Goal: Information Seeking & Learning: Stay updated

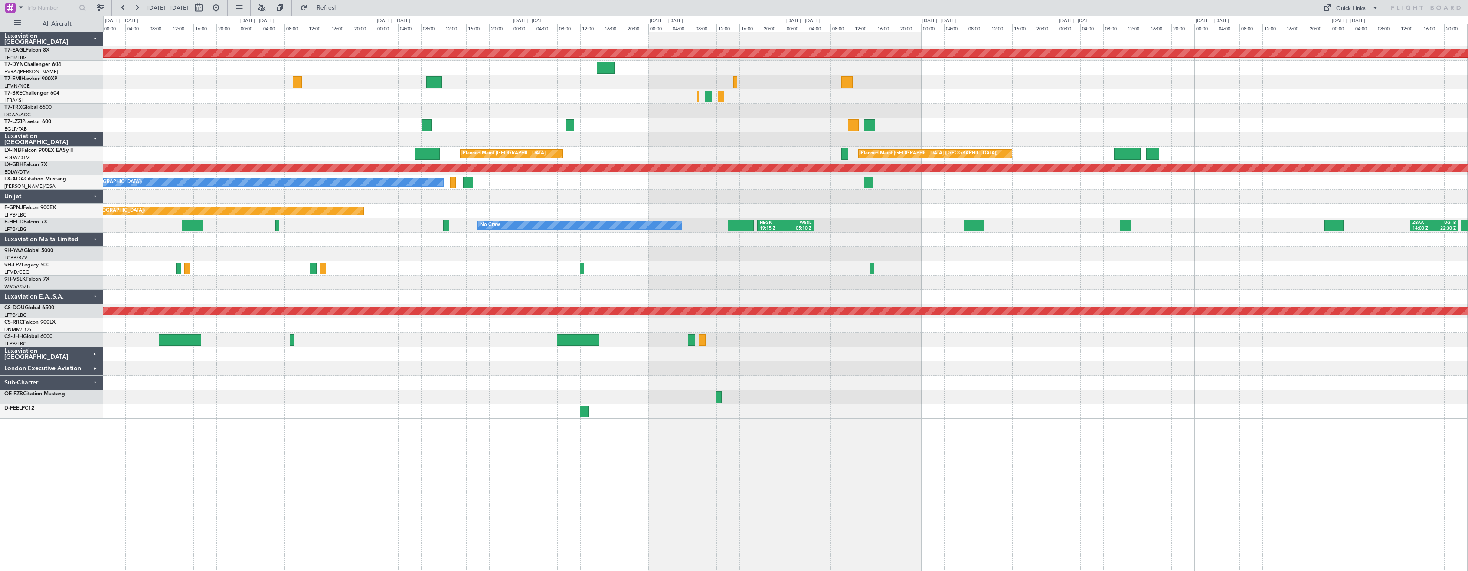
click at [95, 371] on div "London Executive Aviation" at bounding box center [51, 368] width 103 height 14
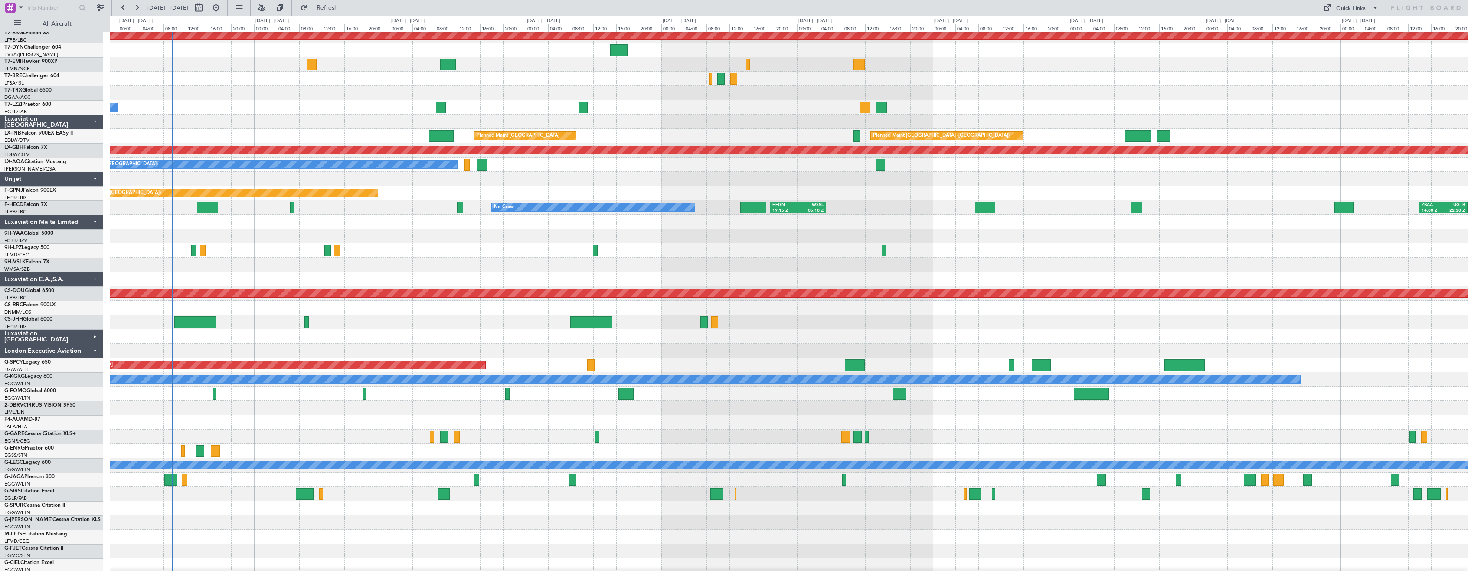
scroll to position [18, 0]
click at [142, 431] on div at bounding box center [788, 436] width 1357 height 14
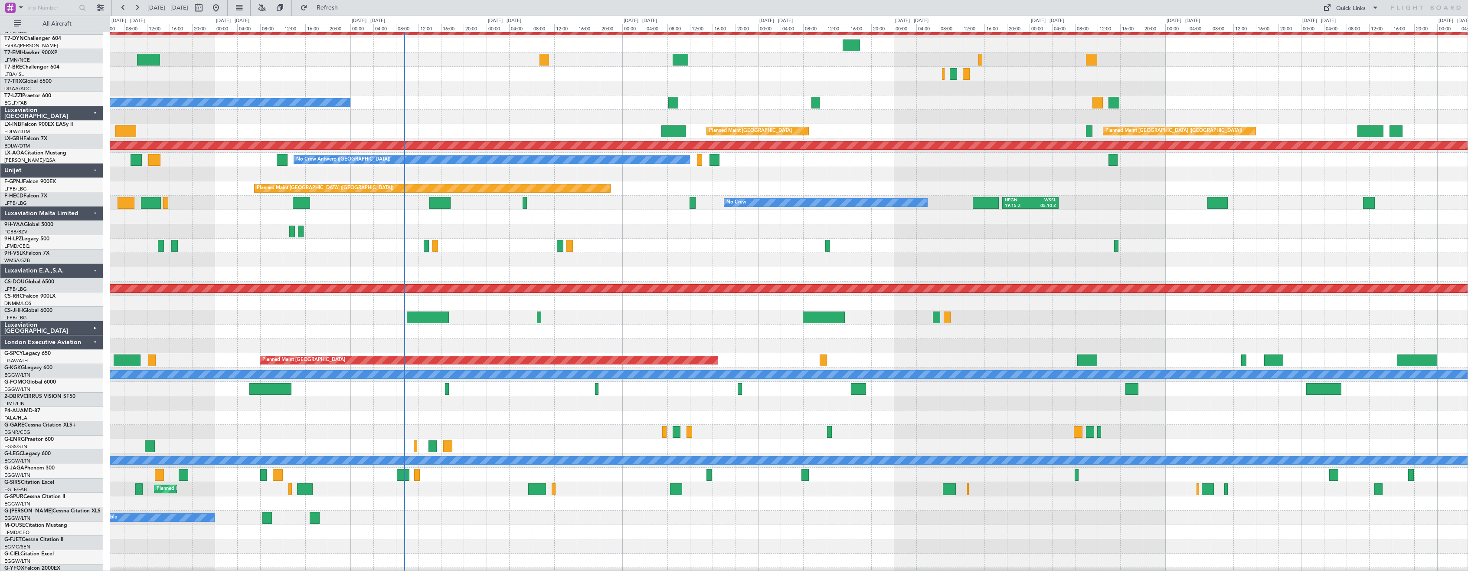
scroll to position [23, 0]
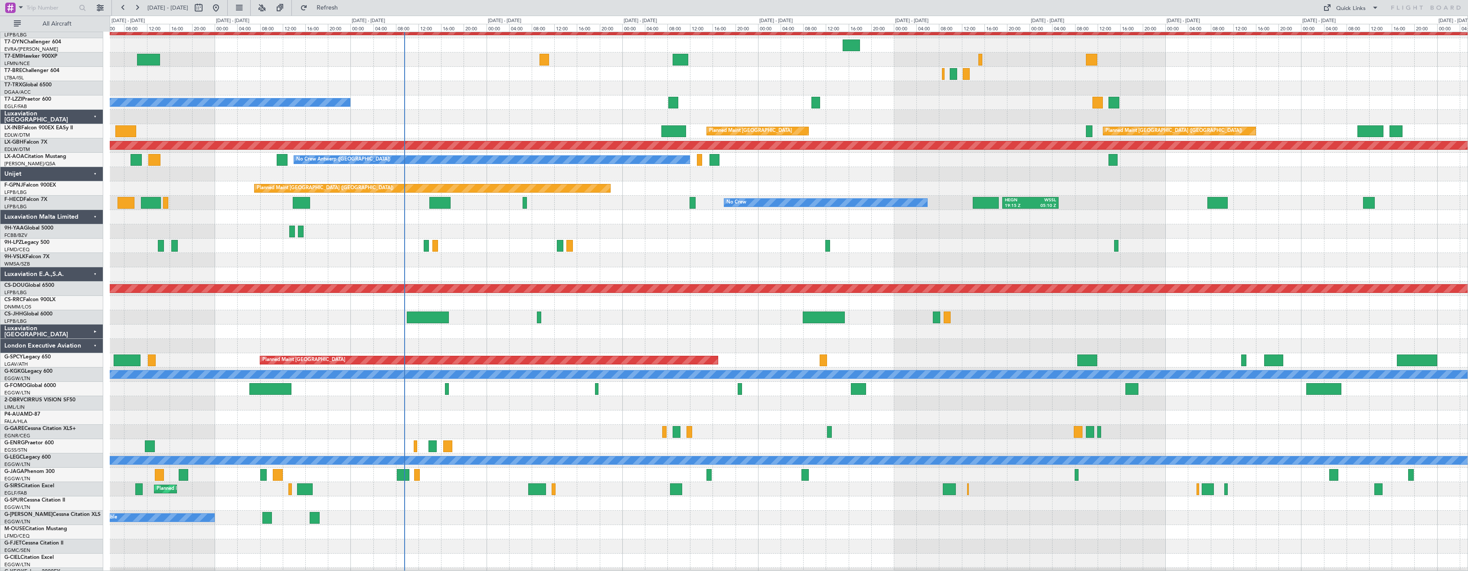
click at [476, 437] on div at bounding box center [788, 431] width 1357 height 14
click at [601, 509] on div at bounding box center [788, 503] width 1357 height 14
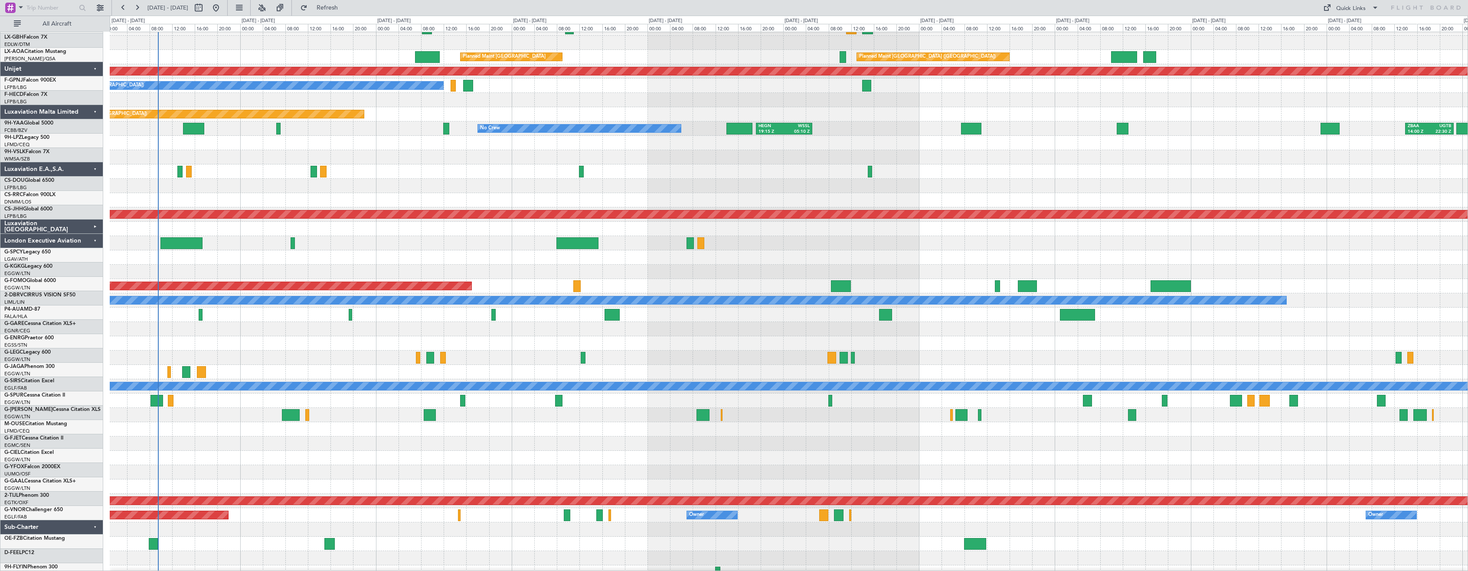
click at [680, 450] on div at bounding box center [788, 457] width 1357 height 14
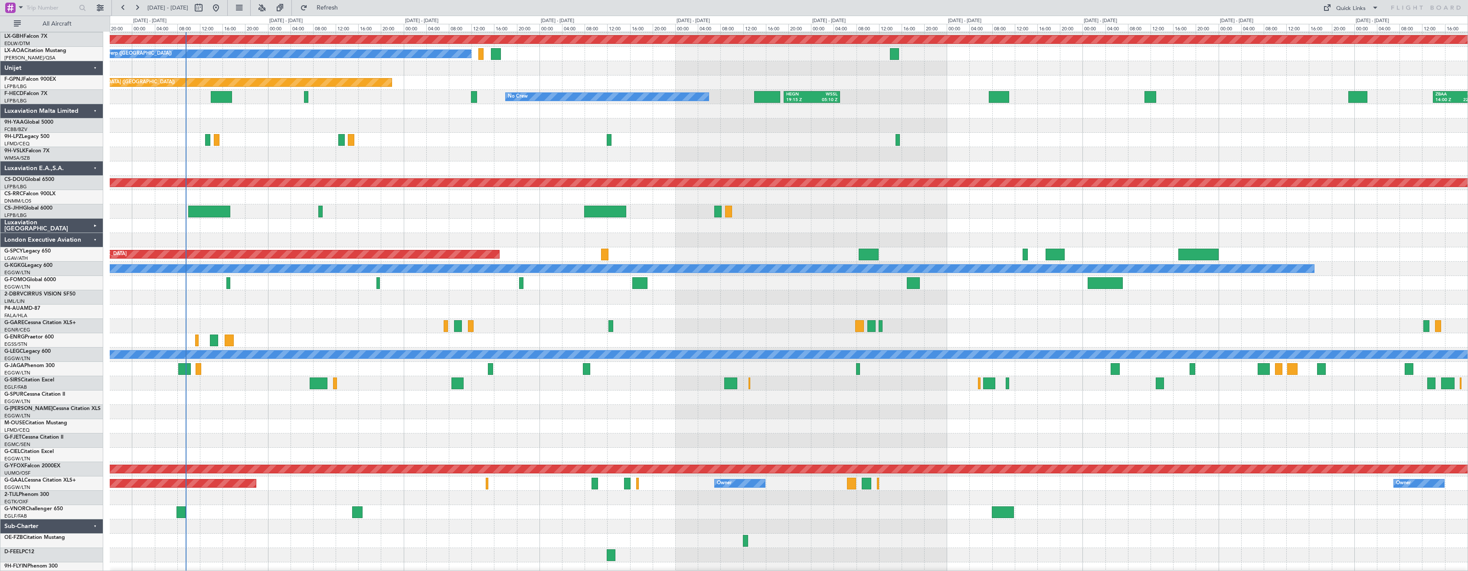
scroll to position [119, 0]
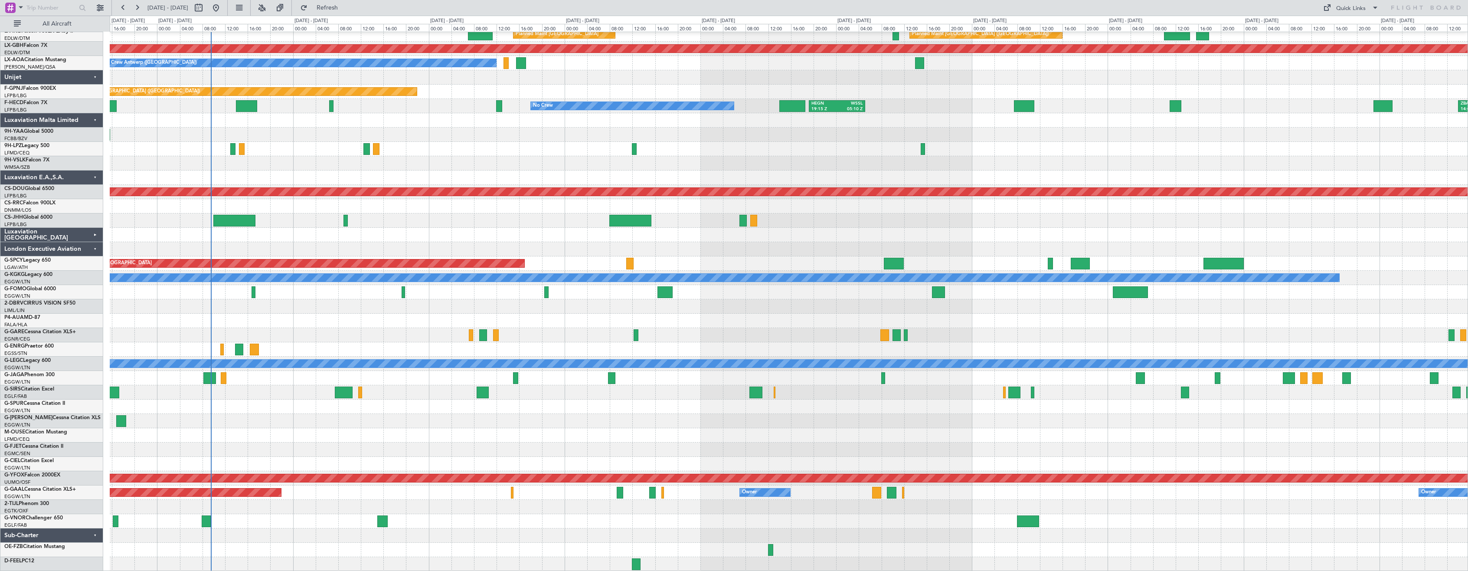
click at [564, 328] on div "Planned Maint [GEOGRAPHIC_DATA] ([GEOGRAPHIC_DATA]) Planned Maint [GEOGRAPHIC_D…" at bounding box center [788, 242] width 1357 height 658
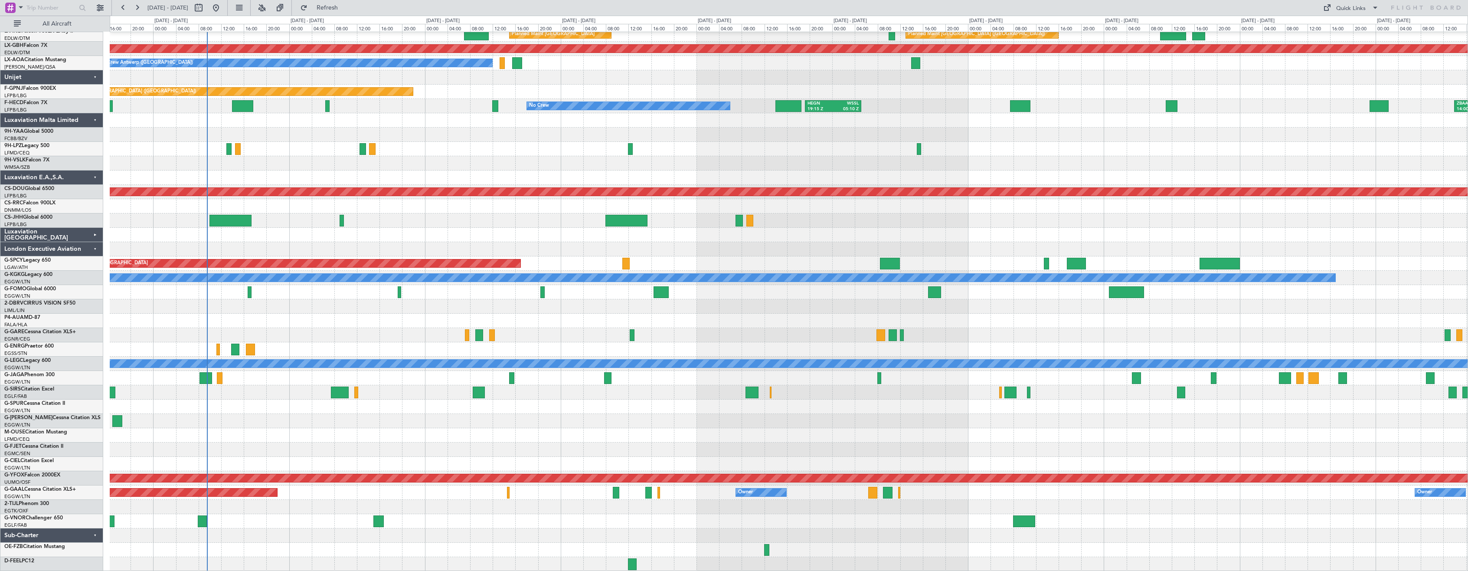
click at [414, 385] on div "Planned Maint [GEOGRAPHIC_DATA] ([GEOGRAPHIC_DATA]) Planned Maint [GEOGRAPHIC_D…" at bounding box center [788, 242] width 1357 height 658
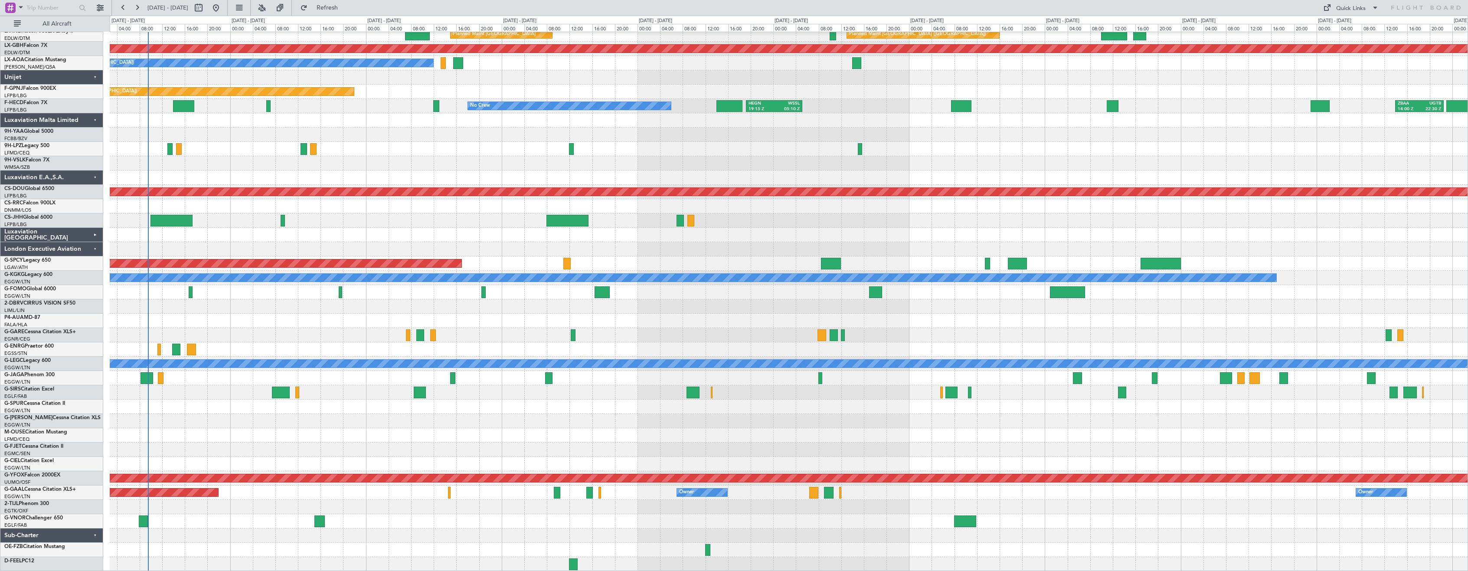
click at [385, 215] on div "Planned Maint [GEOGRAPHIC_DATA] ([GEOGRAPHIC_DATA]) Planned Maint [GEOGRAPHIC_D…" at bounding box center [788, 242] width 1357 height 658
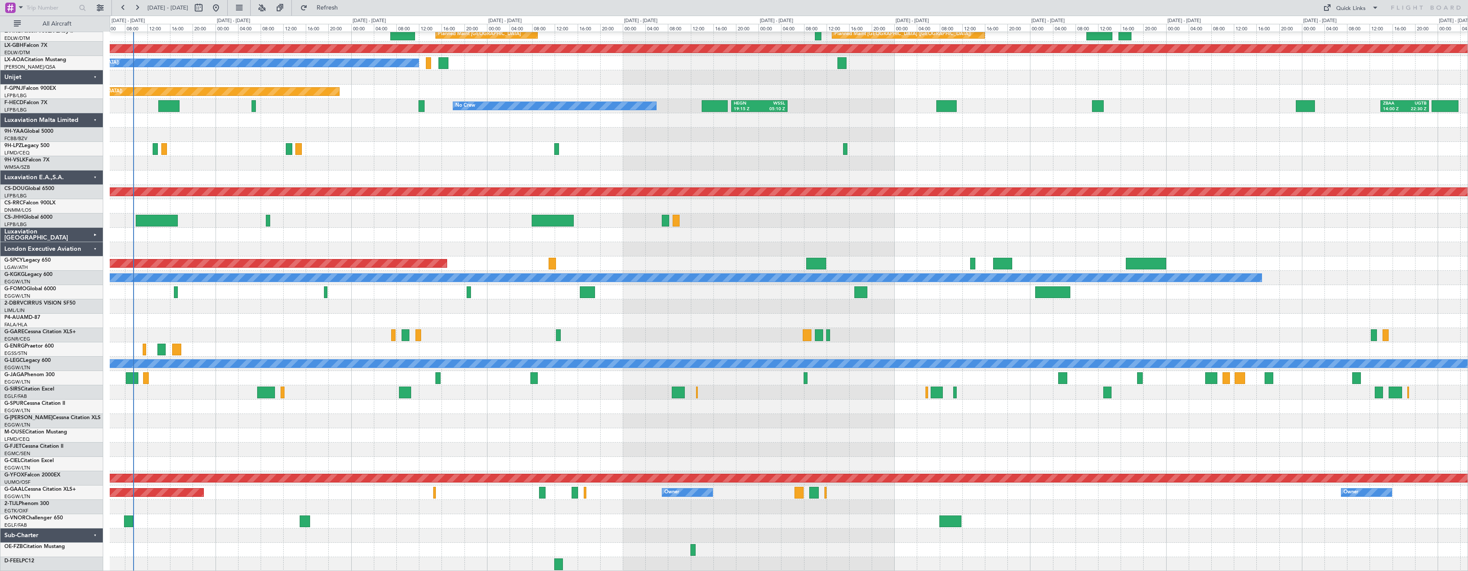
click at [367, 158] on div at bounding box center [788, 163] width 1357 height 14
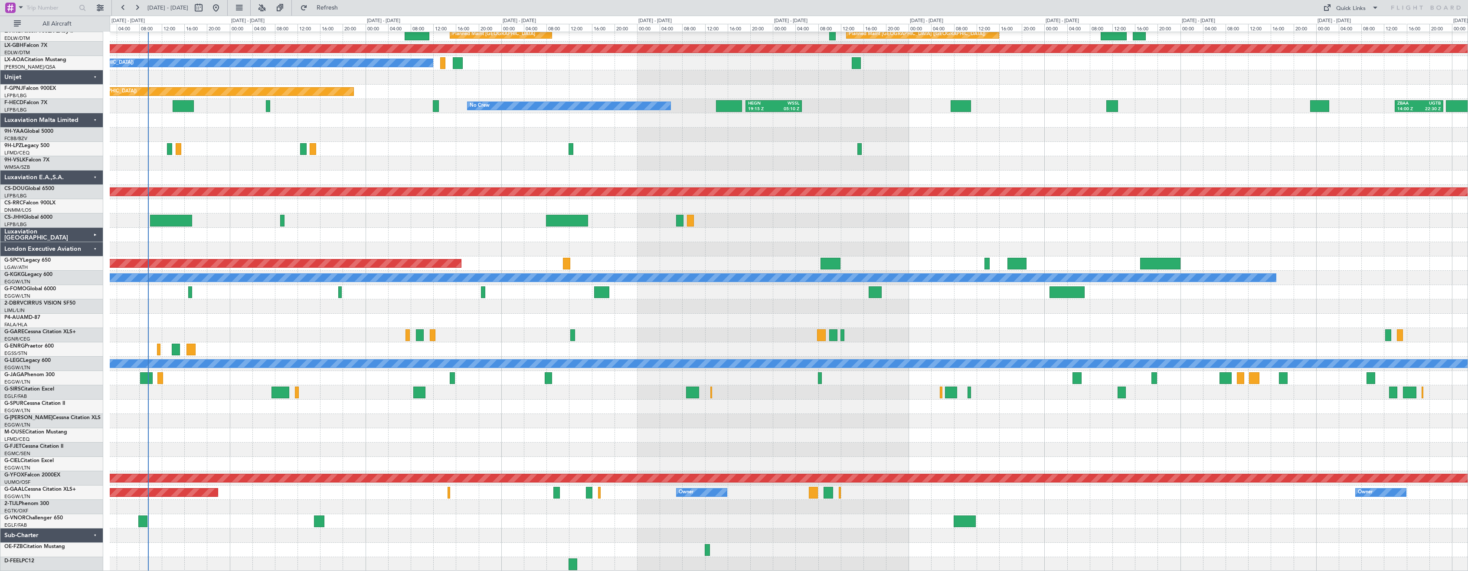
click at [214, 391] on div "Planned Maint [GEOGRAPHIC_DATA] ([GEOGRAPHIC_DATA]) Planned Maint [GEOGRAPHIC_D…" at bounding box center [788, 242] width 1357 height 658
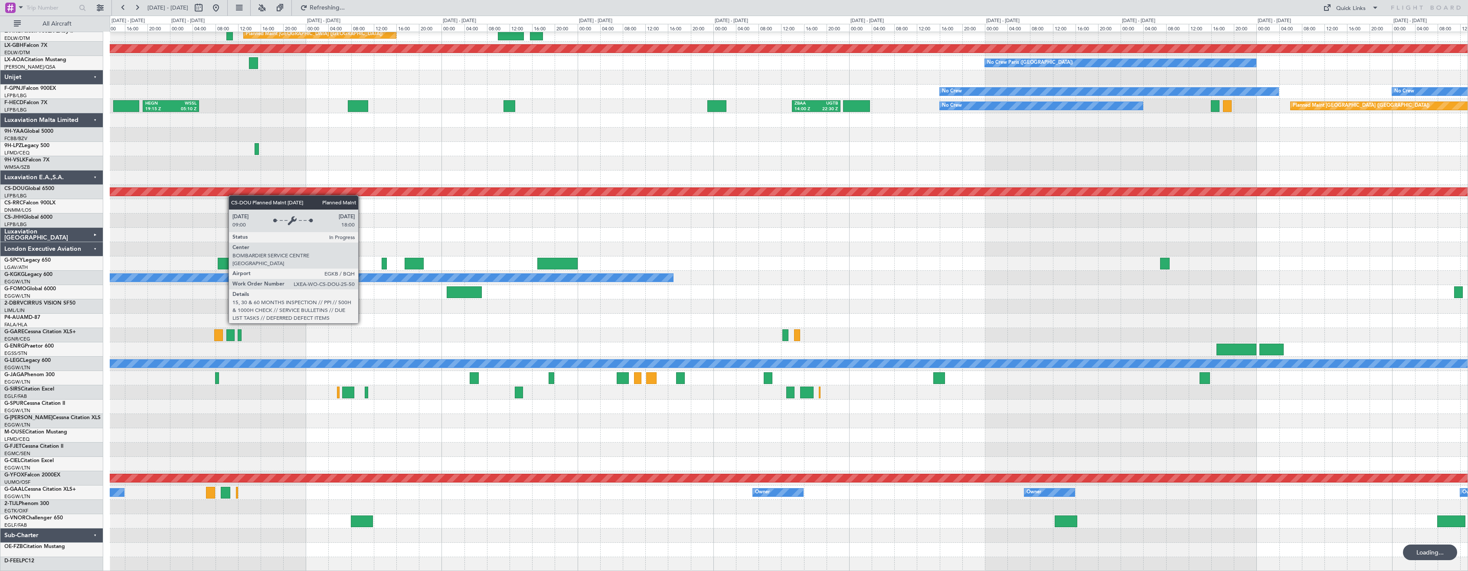
click at [226, 192] on div "Planned Maint [GEOGRAPHIC_DATA] ([GEOGRAPHIC_DATA]) Planned Maint [GEOGRAPHIC_D…" at bounding box center [788, 242] width 1357 height 658
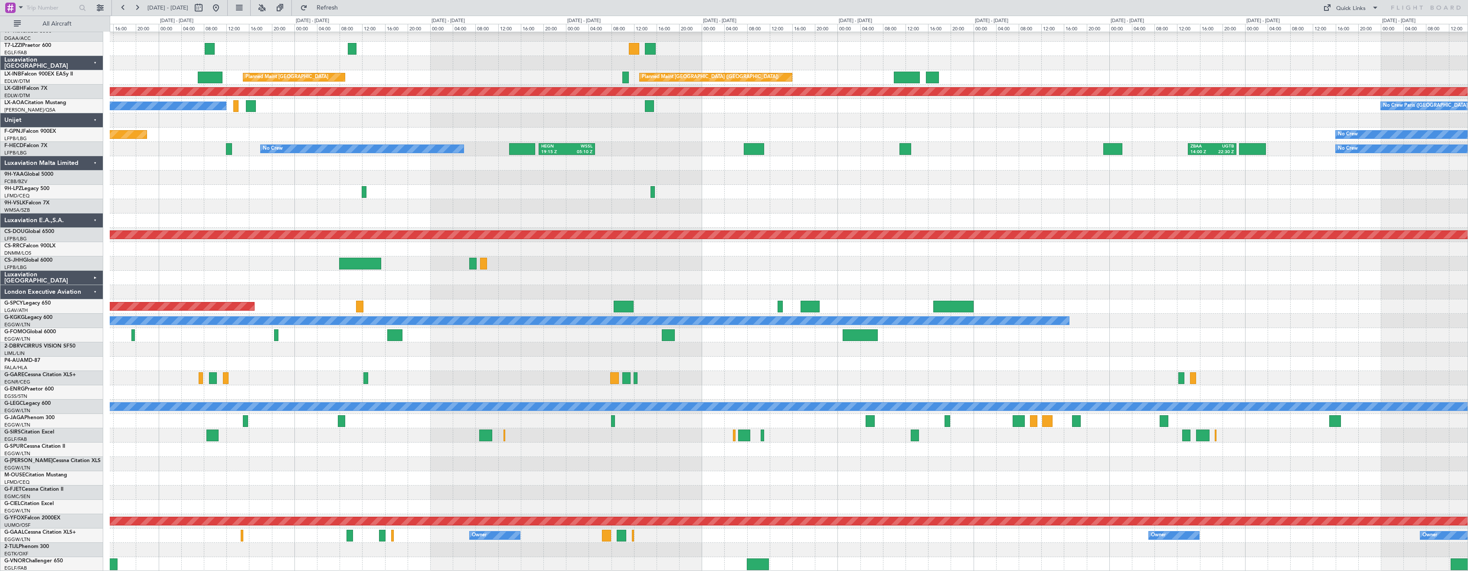
click at [616, 201] on div "A/C Unavailable [GEOGRAPHIC_DATA] ([GEOGRAPHIC_DATA]) Planned Maint [GEOGRAPHIC…" at bounding box center [788, 263] width 1357 height 615
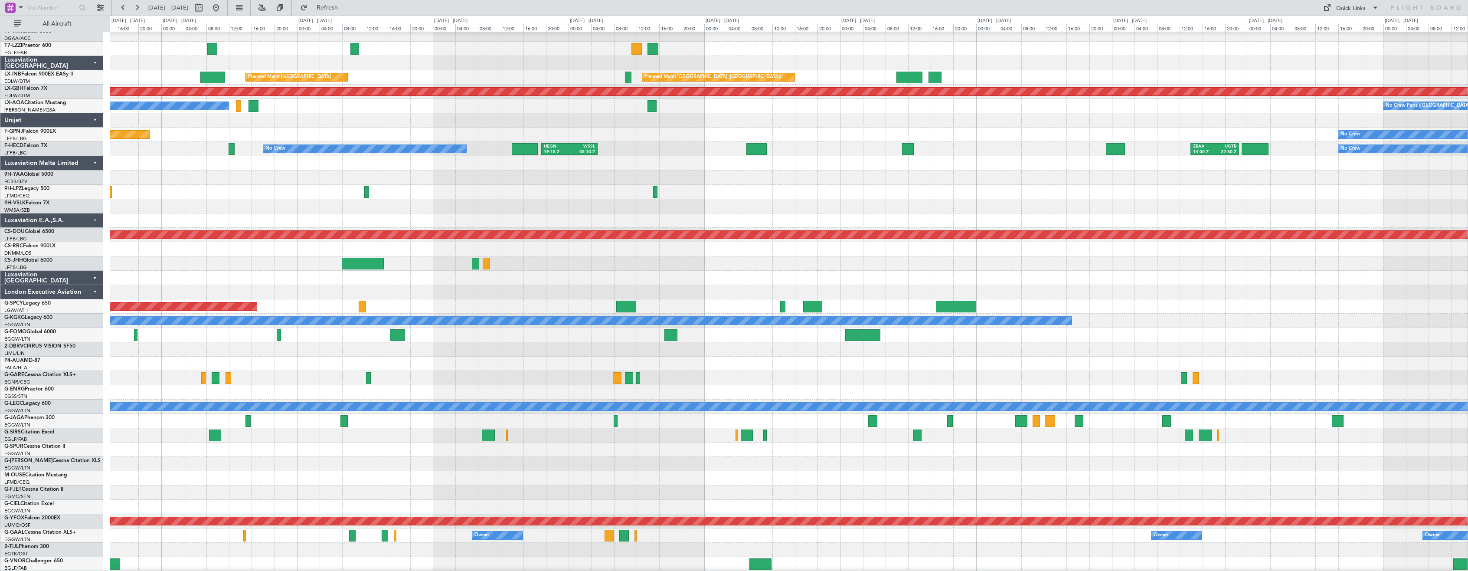
click at [96, 294] on div "London Executive Aviation" at bounding box center [51, 292] width 103 height 14
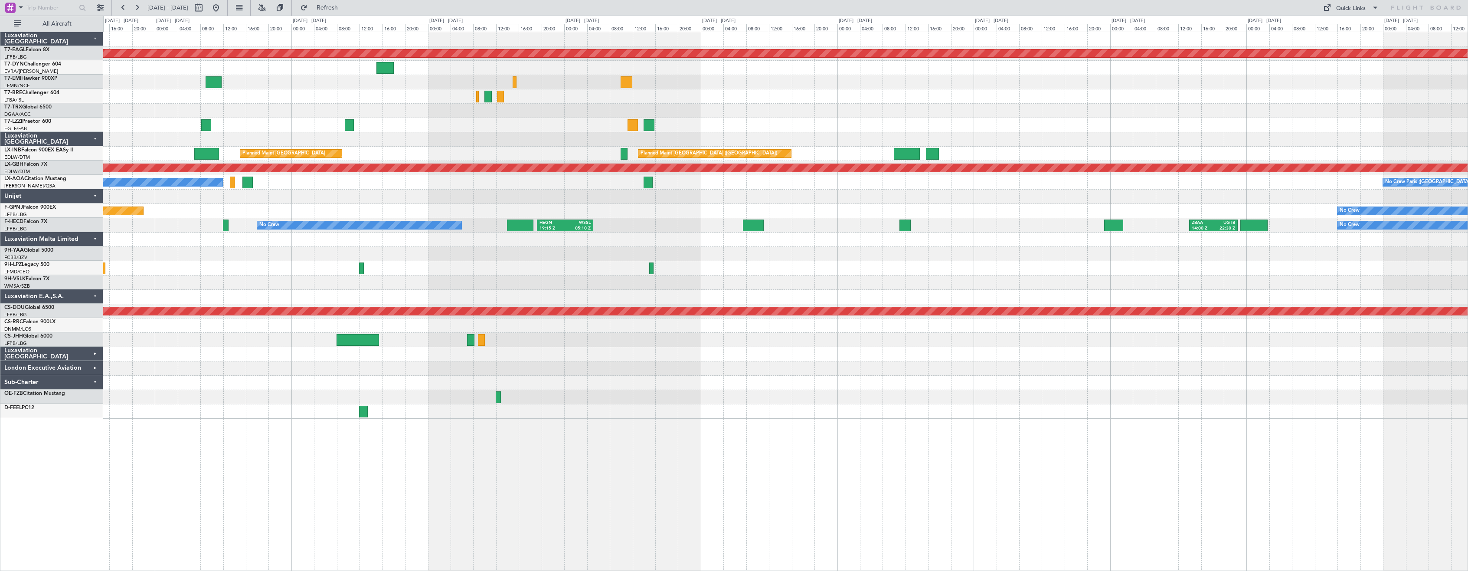
scroll to position [0, 0]
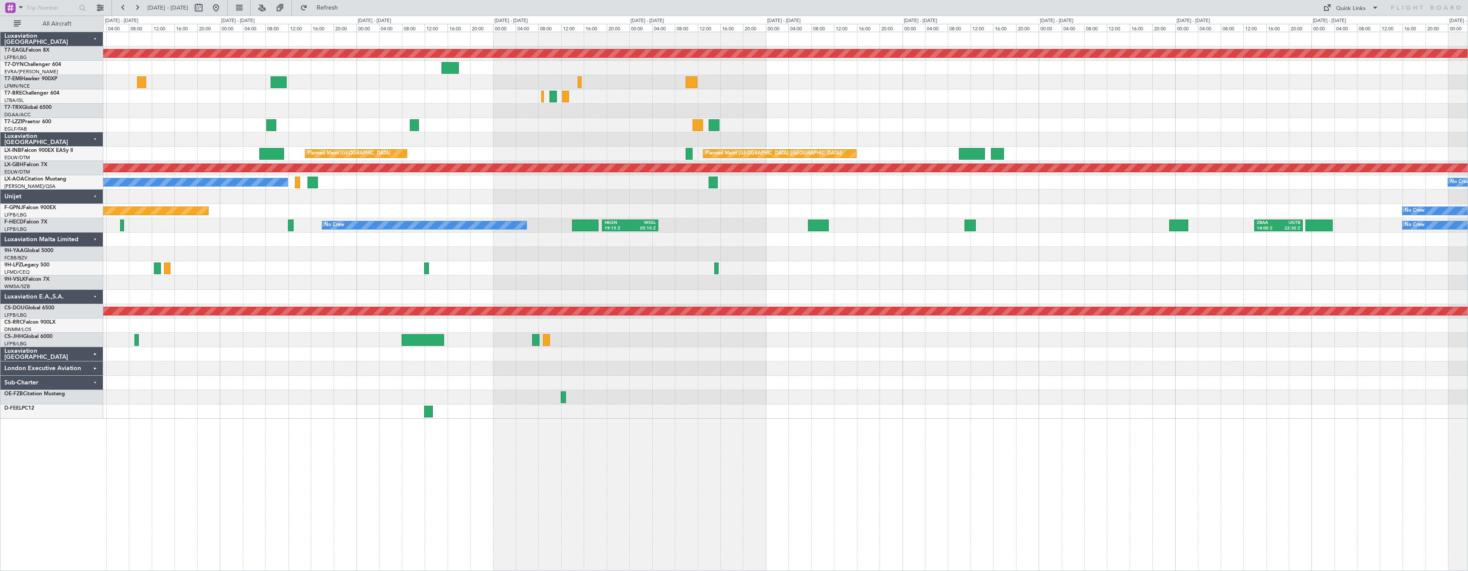
click at [963, 465] on div "Planned Maint Dubai (Al Maktoum Intl) No Crew A/C Unavailable [GEOGRAPHIC_DATA]…" at bounding box center [785, 301] width 1364 height 539
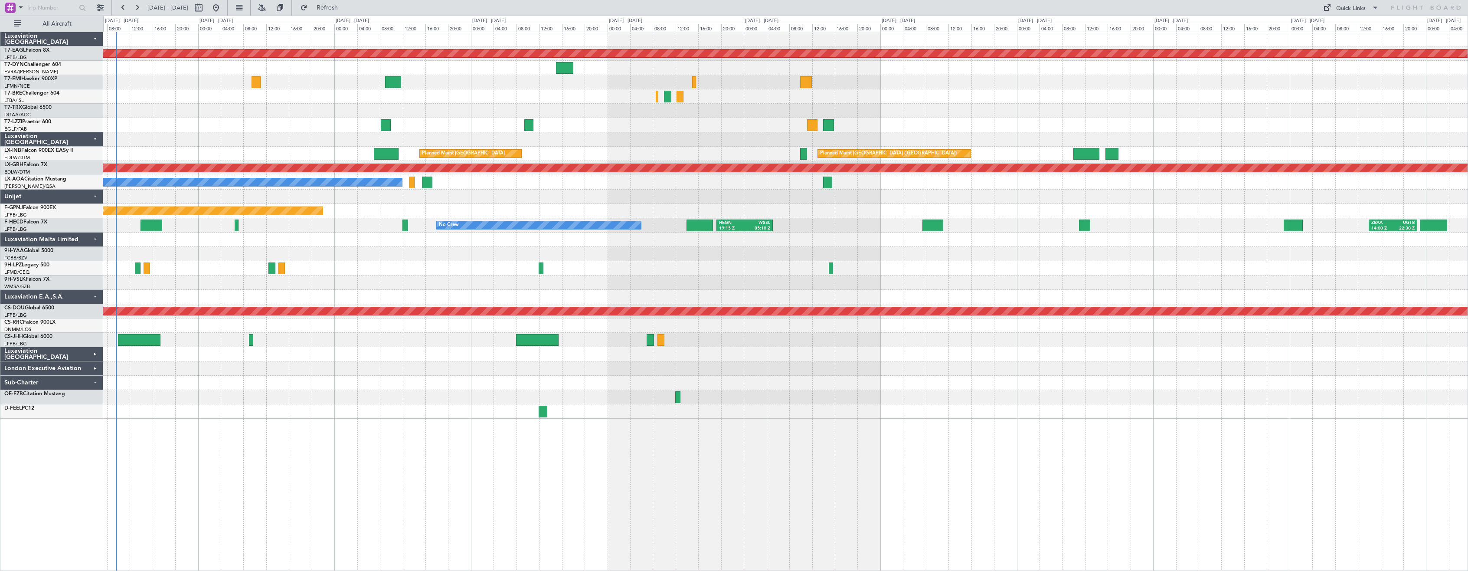
click at [340, 457] on div "Planned Maint Dubai (Al Maktoum Intl) A/C Unavailable [GEOGRAPHIC_DATA] ([GEOGR…" at bounding box center [785, 301] width 1364 height 539
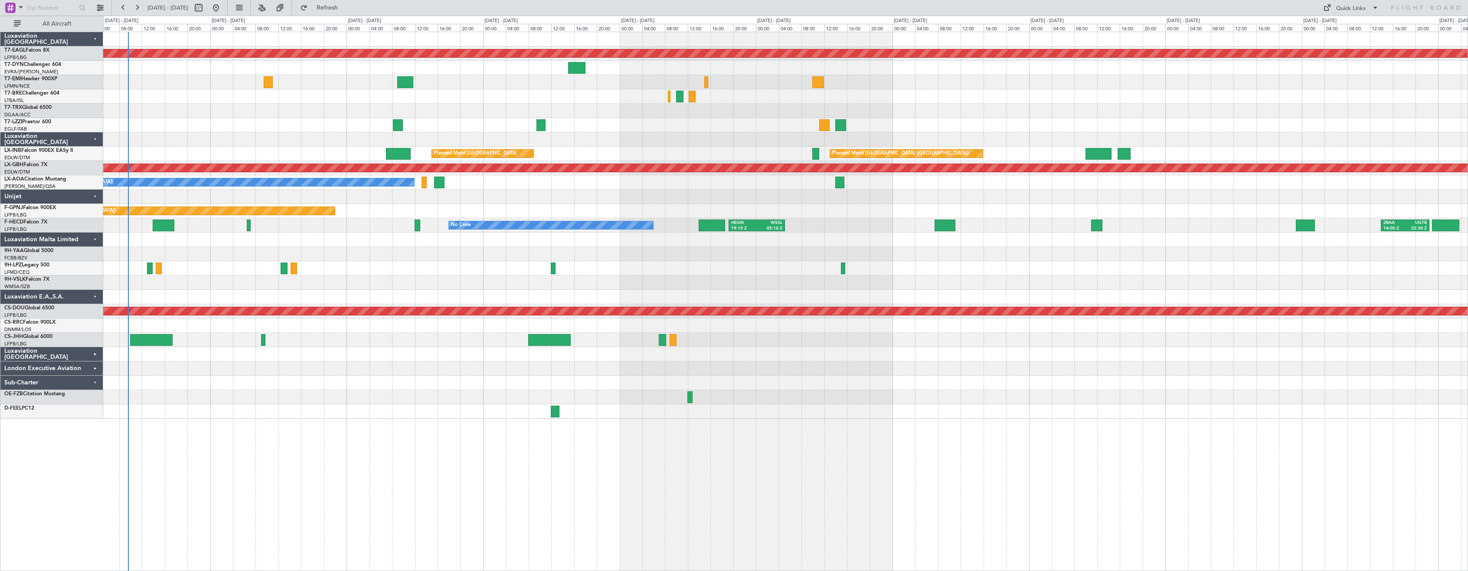
click at [369, 410] on div "Planned Maint Dubai (Al Maktoum Intl) A/C Unavailable [GEOGRAPHIC_DATA] ([GEOGR…" at bounding box center [785, 301] width 1364 height 539
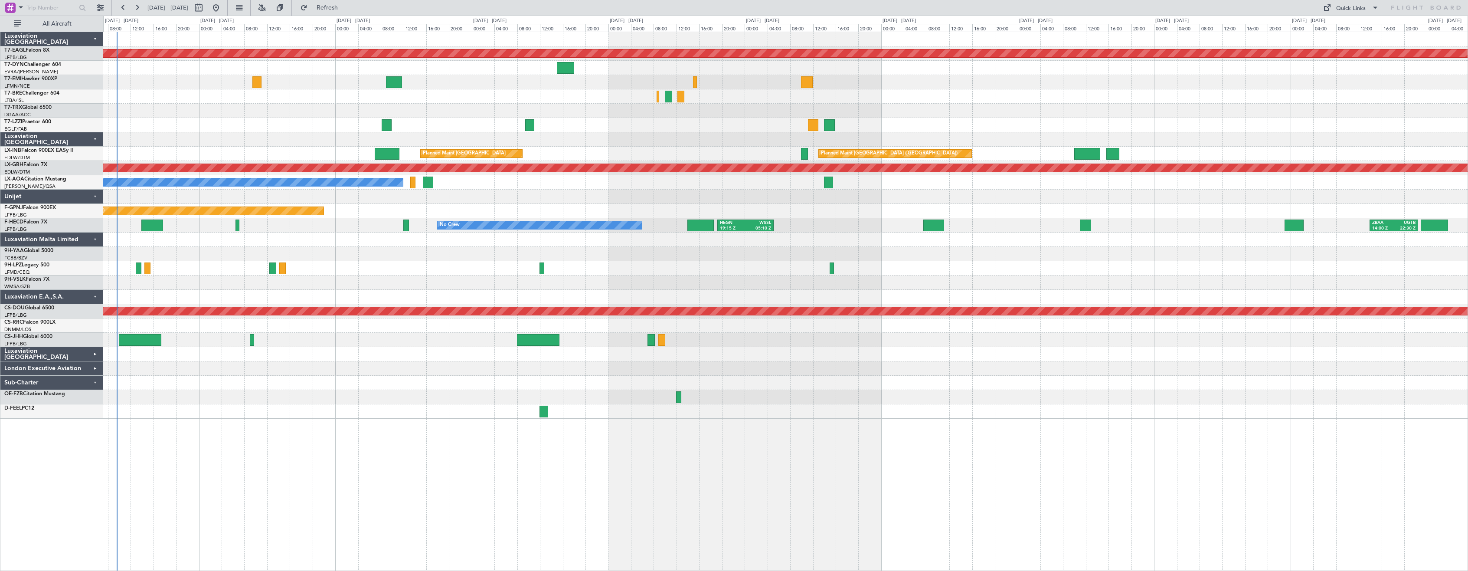
click at [432, 121] on div "A/C Unavailable [GEOGRAPHIC_DATA] ([GEOGRAPHIC_DATA])" at bounding box center [785, 125] width 1364 height 14
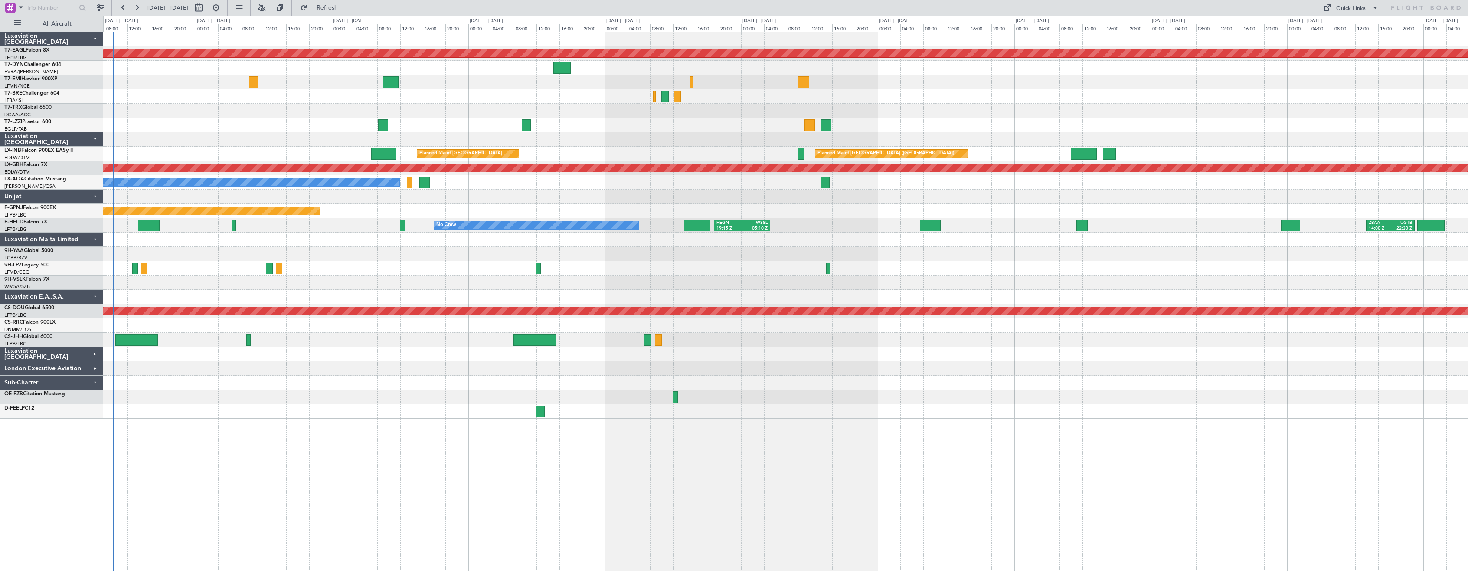
click at [421, 273] on div at bounding box center [785, 268] width 1364 height 14
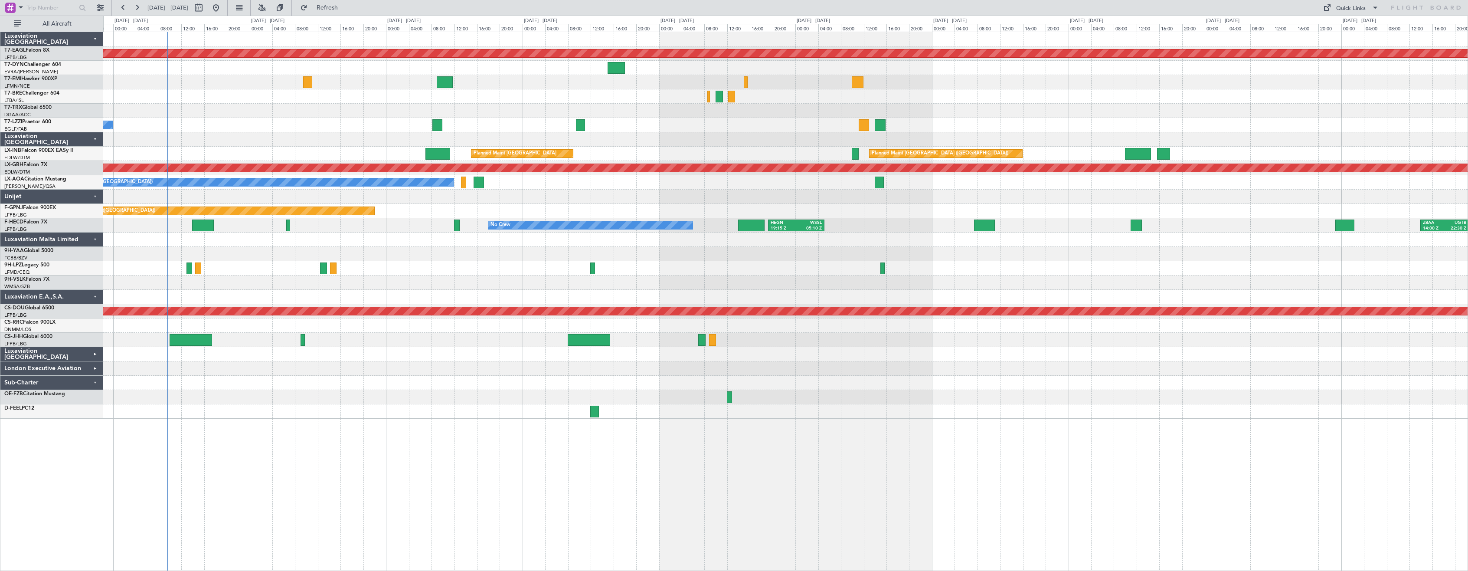
click at [406, 449] on div "Planned Maint Dubai (Al Maktoum Intl) A/C Unavailable [GEOGRAPHIC_DATA] ([GEOGR…" at bounding box center [785, 301] width 1364 height 539
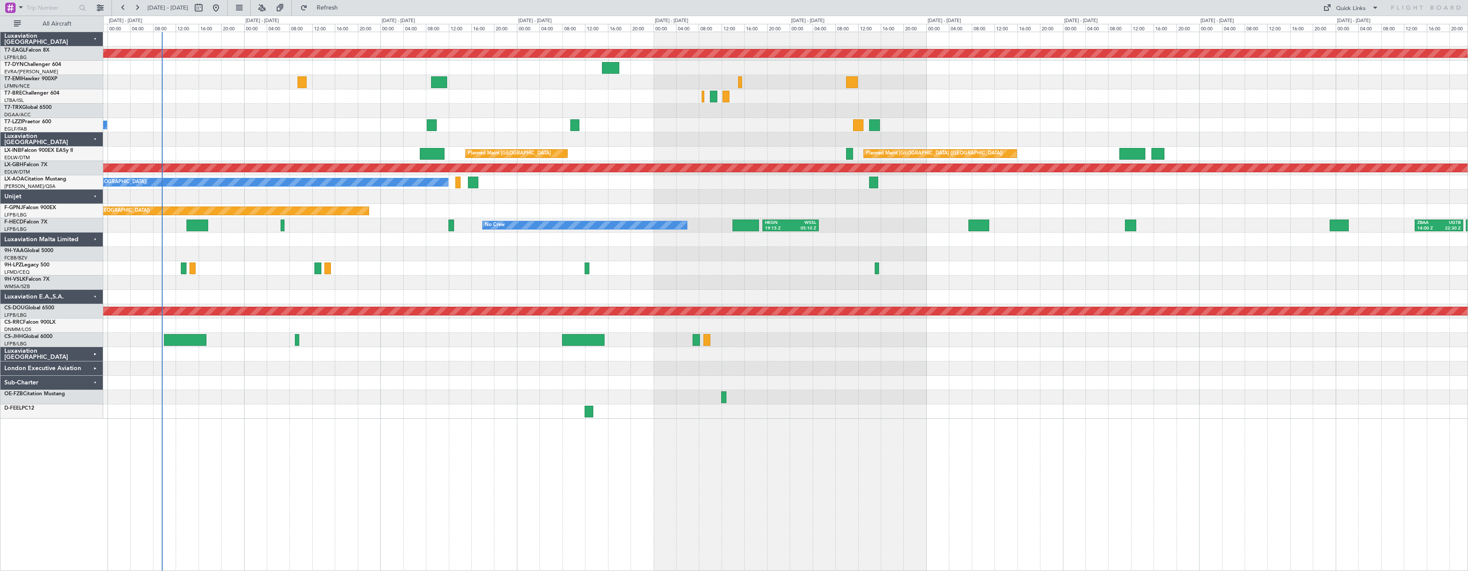
click at [941, 458] on div "Planned Maint Dubai (Al Maktoum Intl) A/C Unavailable [GEOGRAPHIC_DATA] ([GEOGR…" at bounding box center [785, 301] width 1364 height 539
click at [338, 132] on div "Planned Maint Dubai (Al Maktoum Intl) A/C Unavailable [GEOGRAPHIC_DATA] ([GEOGR…" at bounding box center [785, 225] width 1364 height 386
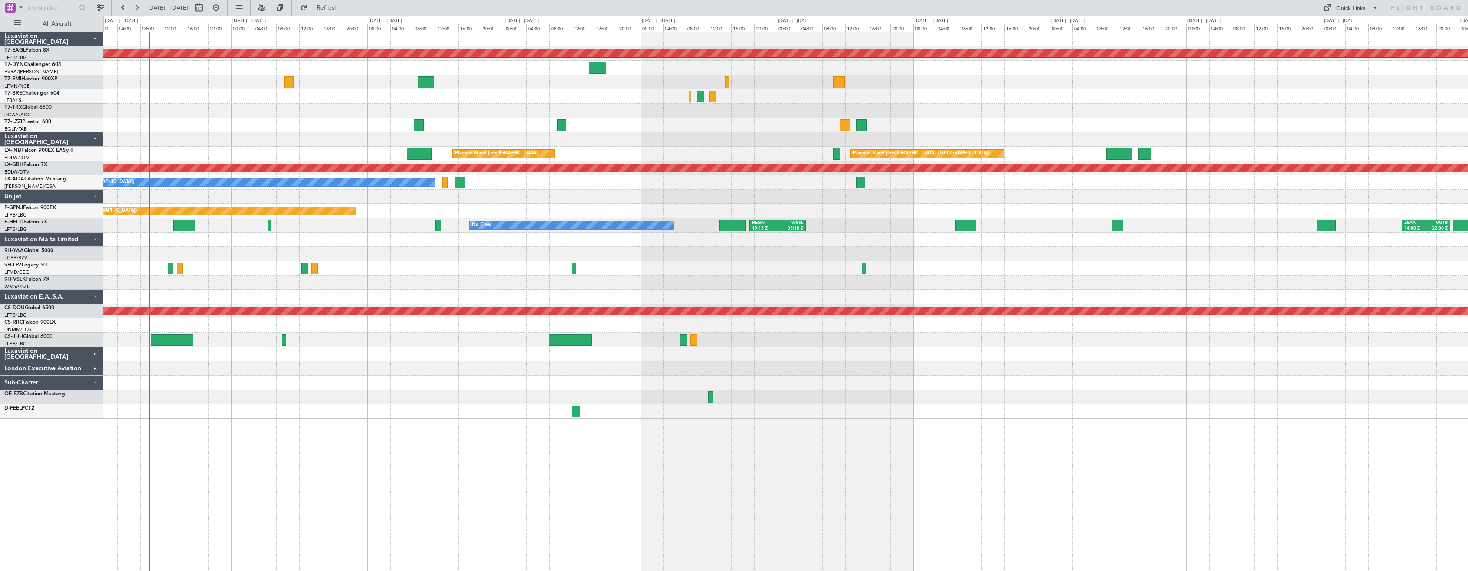
click at [723, 270] on div at bounding box center [785, 268] width 1364 height 14
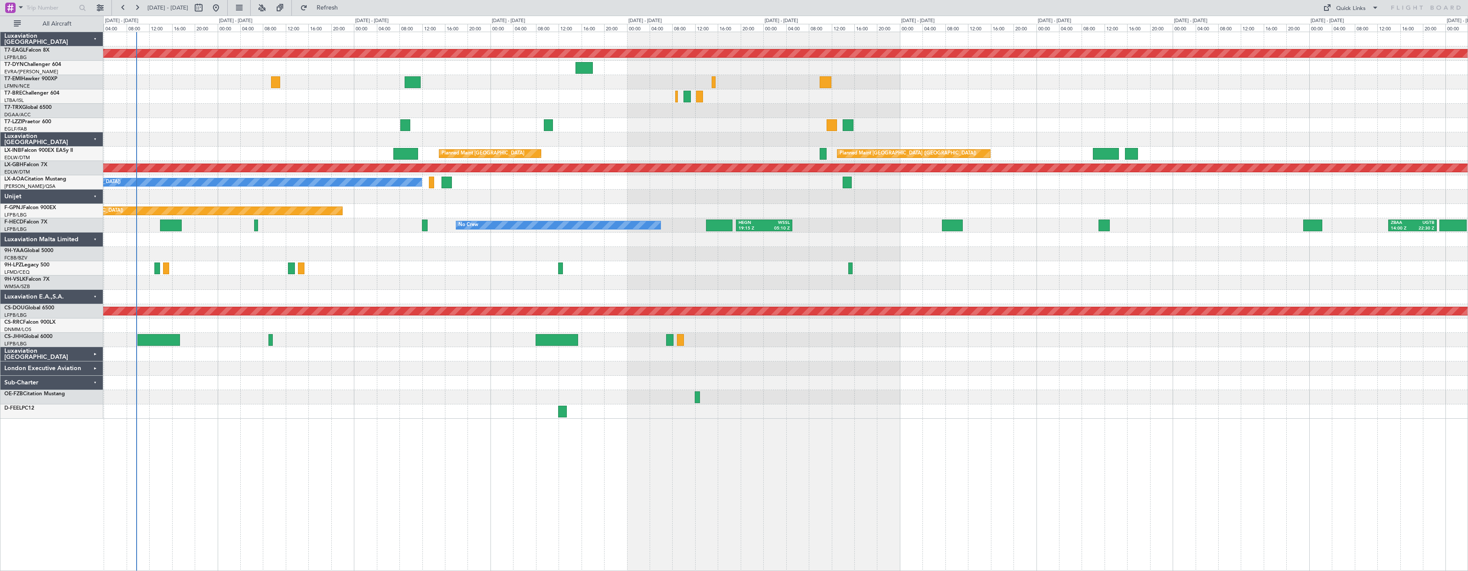
click at [344, 126] on div "A/C Unavailable [GEOGRAPHIC_DATA] ([GEOGRAPHIC_DATA])" at bounding box center [785, 125] width 1364 height 14
